Goal: Communication & Community: Answer question/provide support

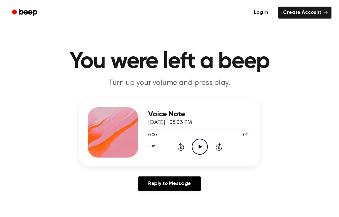
click at [202, 145] on icon "Play Audio" at bounding box center [200, 146] width 16 height 16
click at [327, 14] on link "Create Account" at bounding box center [304, 13] width 53 height 12
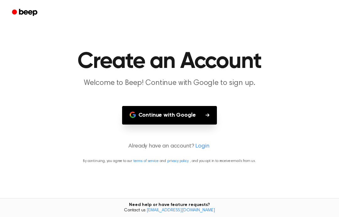
click at [209, 114] on icon "button" at bounding box center [208, 115] width 4 height 4
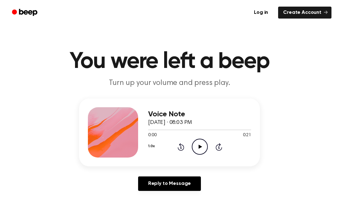
click at [182, 187] on link "Reply to Message" at bounding box center [169, 183] width 63 height 14
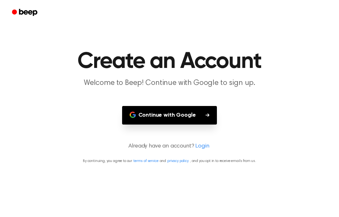
click at [201, 147] on link "Login" at bounding box center [202, 146] width 14 height 8
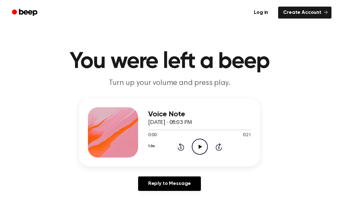
click at [201, 144] on icon "Play Audio" at bounding box center [200, 146] width 16 height 16
click at [227, 96] on main "You were left a beep Turn up your volume and press play. Voice Note October 13,…" at bounding box center [169, 193] width 339 height 387
click at [195, 152] on circle at bounding box center [199, 146] width 15 height 15
click at [200, 146] on icon "Pause Audio" at bounding box center [200, 146] width 16 height 16
click at [195, 144] on icon "Play Audio" at bounding box center [200, 146] width 16 height 16
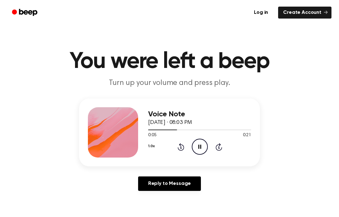
click at [202, 142] on icon "Pause Audio" at bounding box center [200, 146] width 16 height 16
click at [201, 151] on icon "Play Audio" at bounding box center [200, 146] width 16 height 16
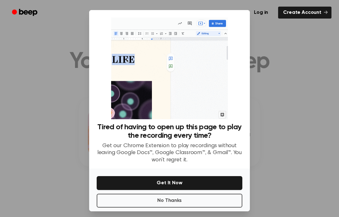
click at [300, 118] on div at bounding box center [169, 108] width 339 height 217
click at [313, 122] on div at bounding box center [169, 108] width 339 height 217
click at [18, 93] on div at bounding box center [169, 108] width 339 height 217
click at [19, 92] on div at bounding box center [169, 108] width 339 height 217
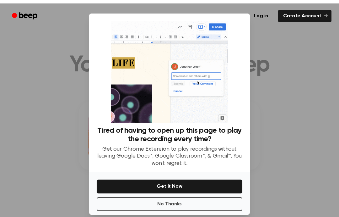
click at [296, 88] on div at bounding box center [169, 108] width 339 height 217
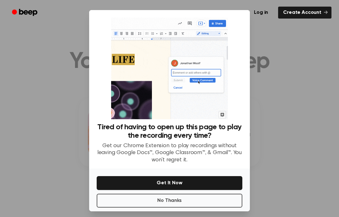
click at [255, 10] on link "Log in" at bounding box center [261, 12] width 27 height 14
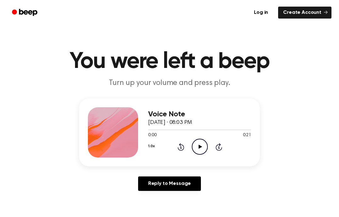
click at [199, 141] on icon "Play Audio" at bounding box center [200, 146] width 16 height 16
click at [320, 12] on link "Create Account" at bounding box center [304, 13] width 53 height 12
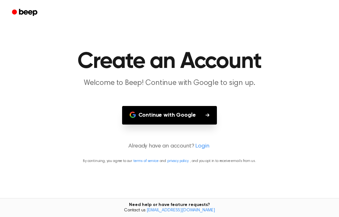
click at [215, 115] on button "Continue with Google" at bounding box center [169, 115] width 95 height 19
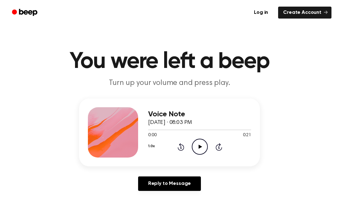
click at [201, 142] on icon "Play Audio" at bounding box center [200, 146] width 16 height 16
click at [204, 151] on icon "Pause Audio" at bounding box center [200, 146] width 16 height 16
click at [199, 150] on icon "Play Audio" at bounding box center [200, 146] width 16 height 16
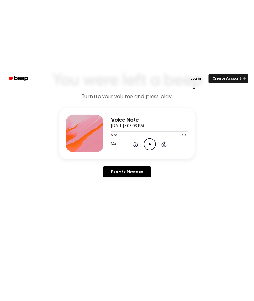
scroll to position [72, 0]
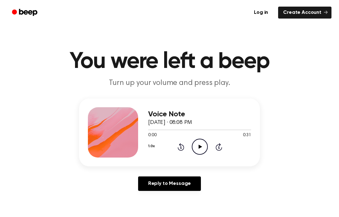
click at [186, 186] on link "Reply to Message" at bounding box center [169, 183] width 63 height 14
click at [206, 140] on icon "Play Audio" at bounding box center [200, 146] width 16 height 16
click at [196, 143] on icon "Pause Audio" at bounding box center [200, 146] width 16 height 16
click at [200, 150] on icon "Play Audio" at bounding box center [200, 146] width 16 height 16
click at [192, 147] on circle at bounding box center [199, 146] width 15 height 15
